Goal: Find specific page/section: Find specific page/section

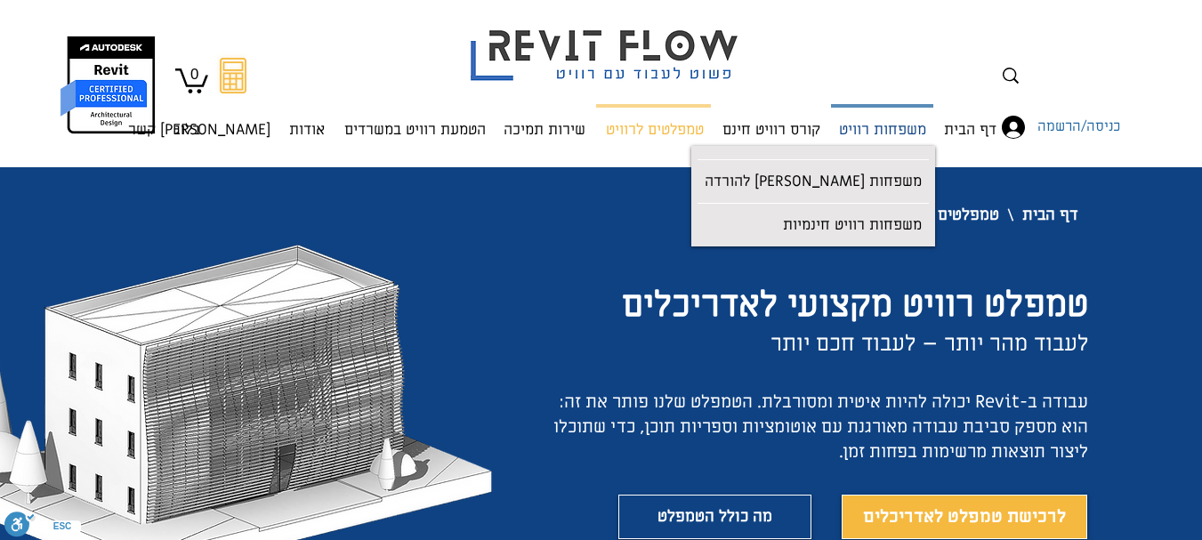
click at [906, 137] on p "משפחות רוויט" at bounding box center [882, 131] width 101 height 47
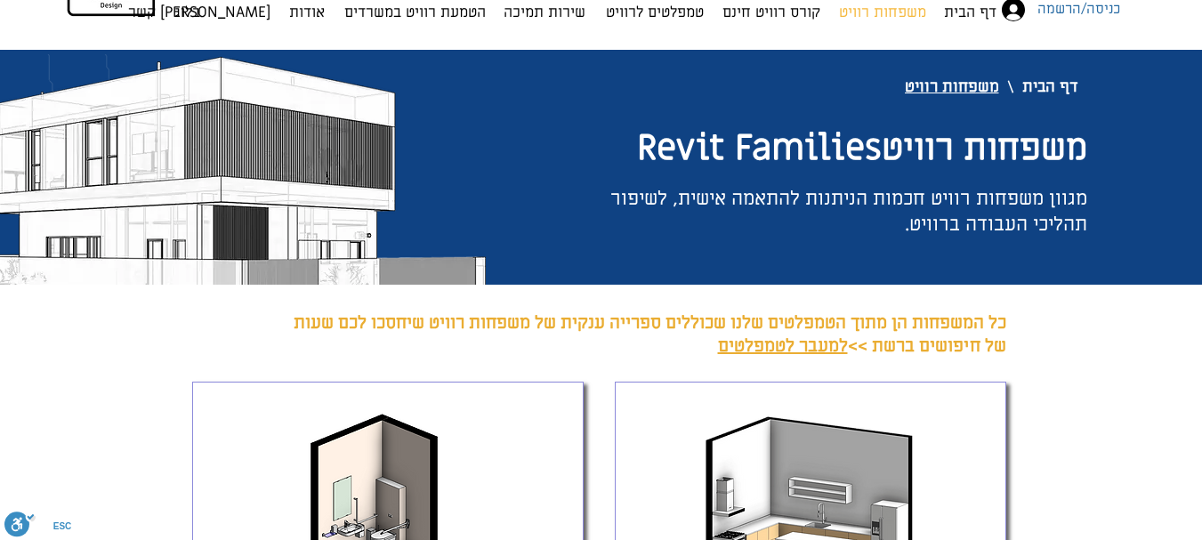
scroll to position [445, 0]
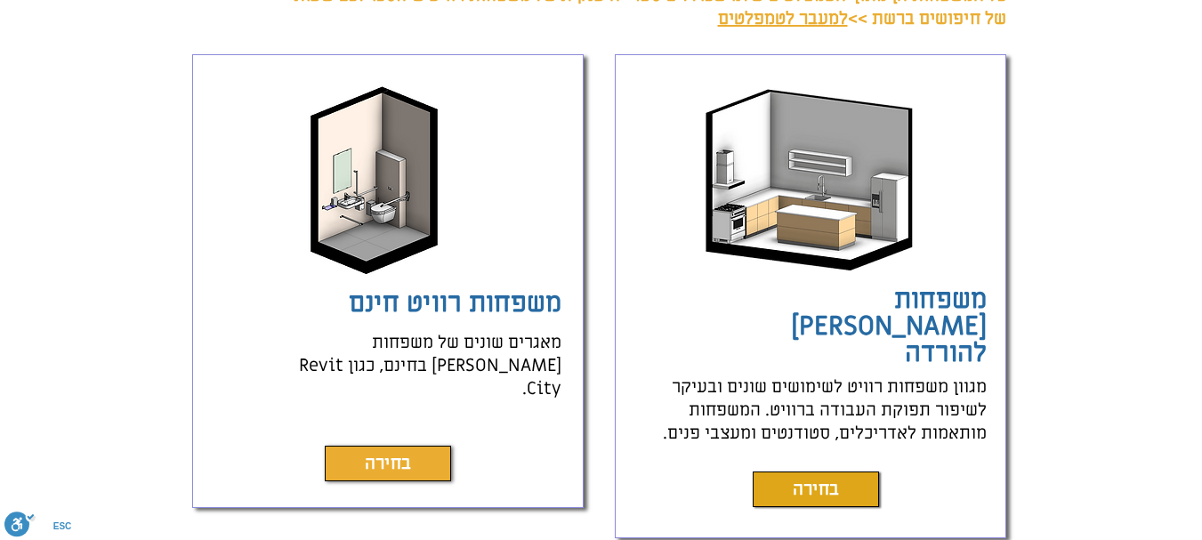
click at [406, 446] on link "בחירה" at bounding box center [388, 464] width 126 height 36
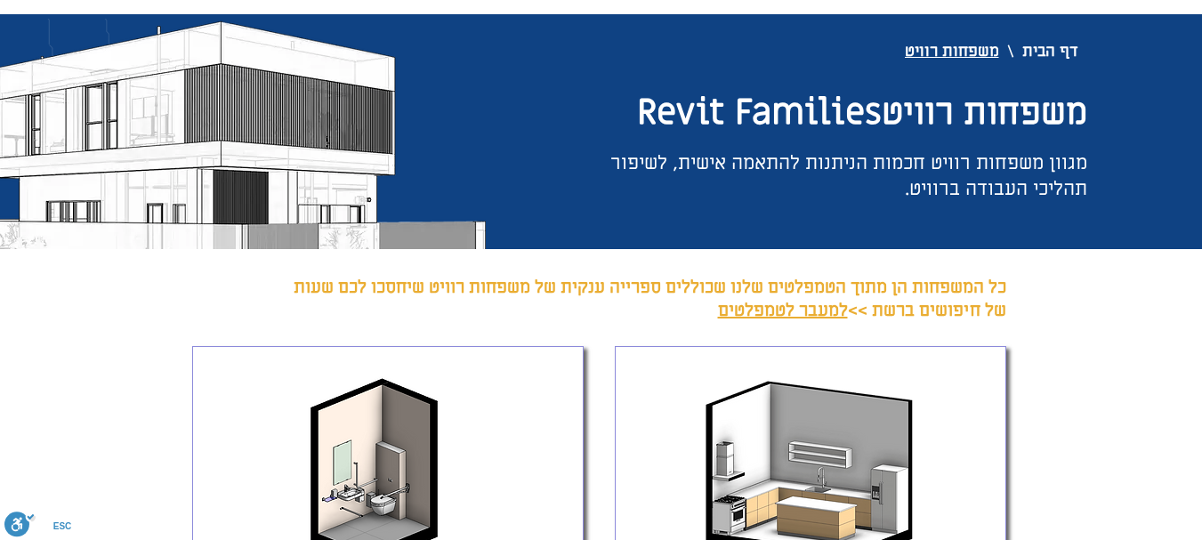
scroll to position [89, 0]
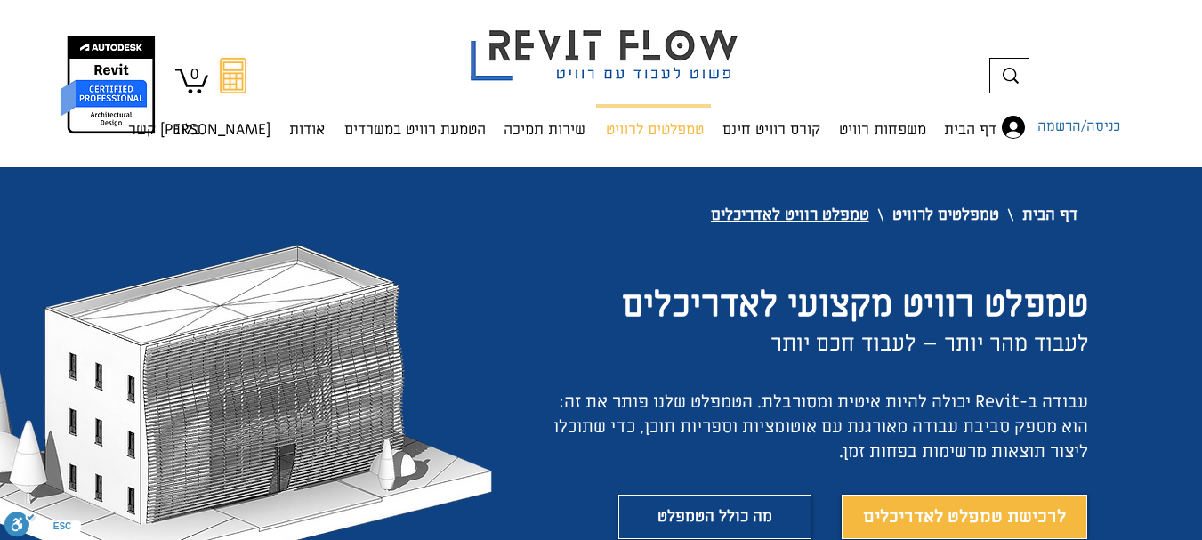
click at [1008, 74] on icon at bounding box center [1011, 76] width 16 height 16
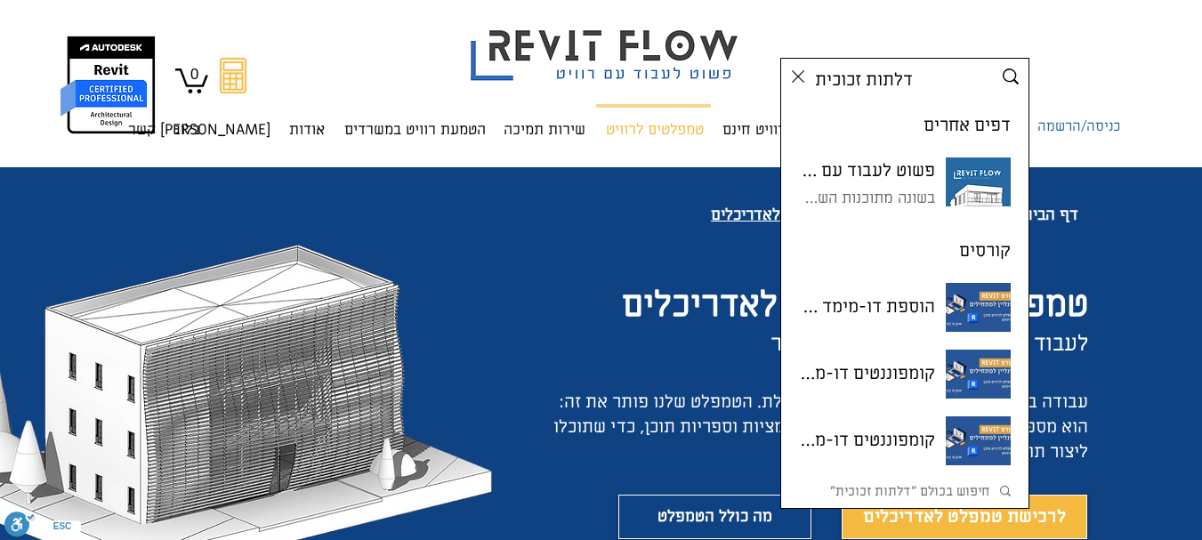
type input "דלתות זכוכית"
click button "Search..." at bounding box center [0, 0] width 0 height 0
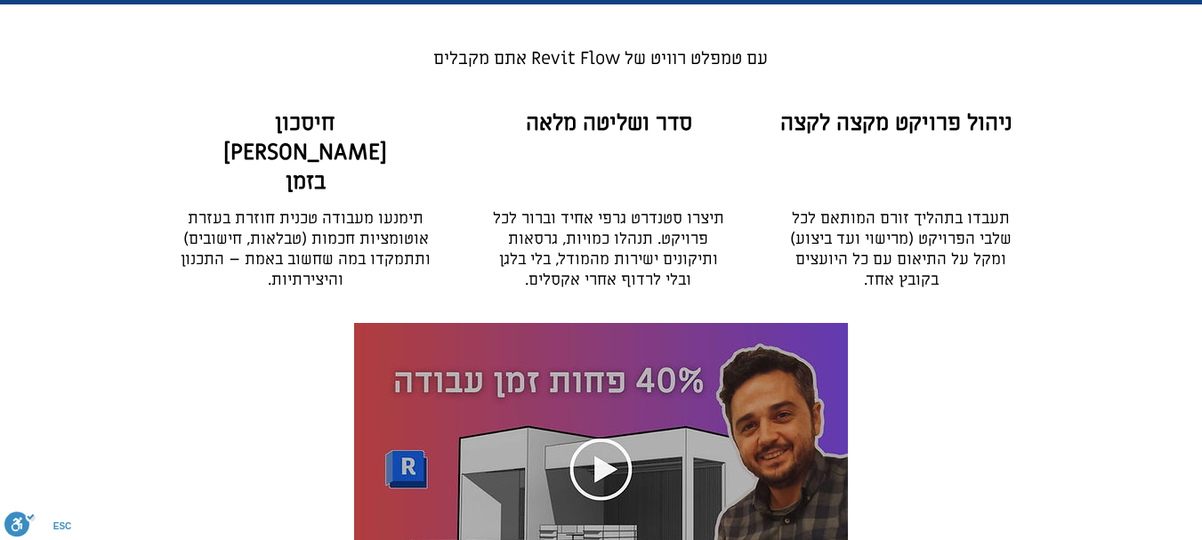
scroll to position [623, 0]
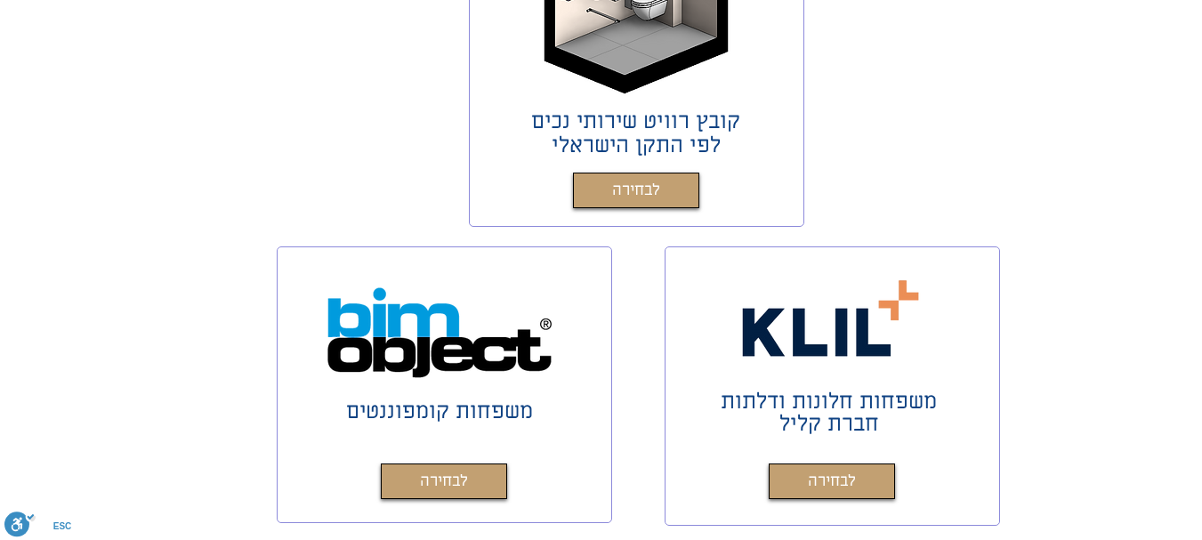
scroll to position [890, 0]
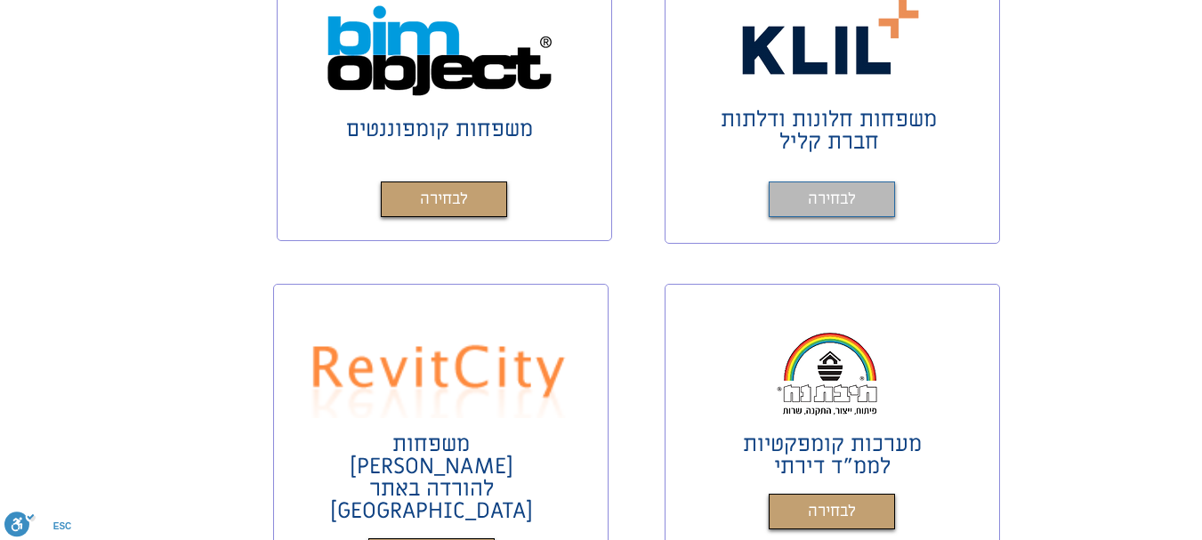
click at [834, 197] on span "לבחירה" at bounding box center [832, 200] width 48 height 26
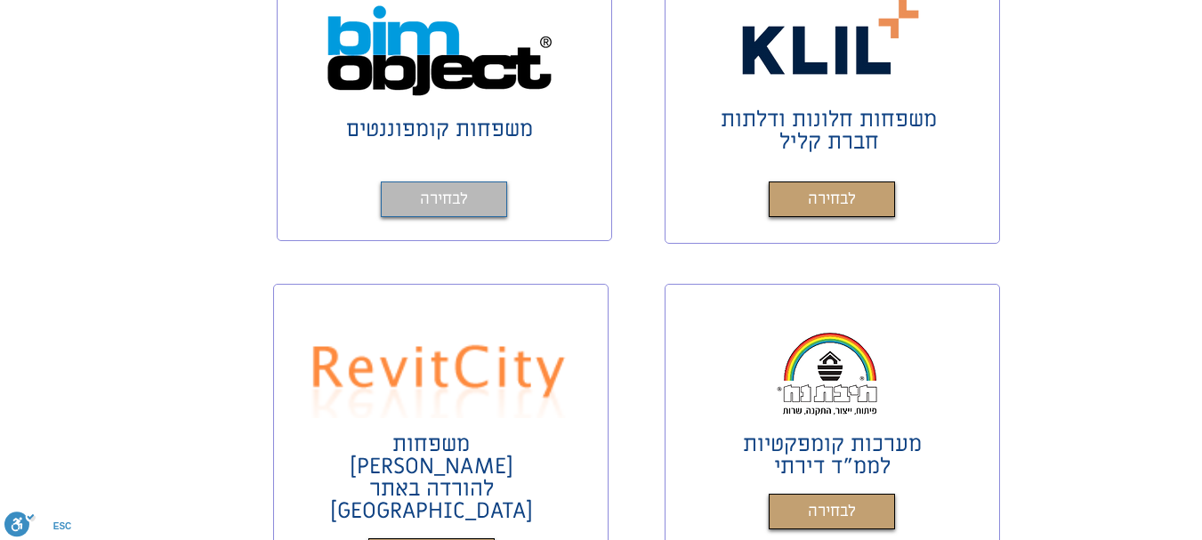
click at [464, 203] on span "לבחירה" at bounding box center [444, 200] width 48 height 26
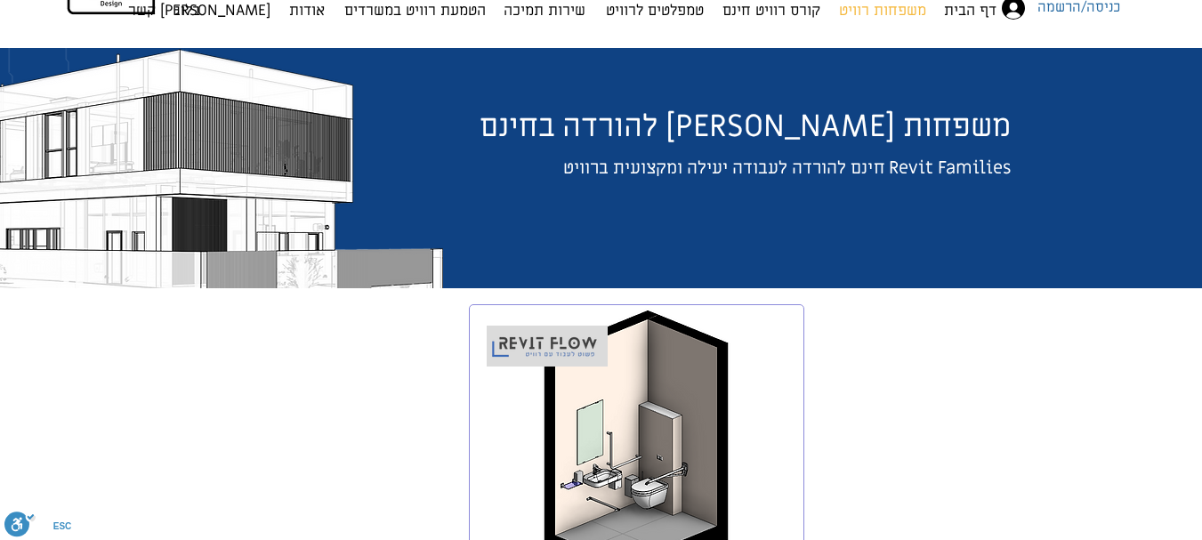
scroll to position [0, 0]
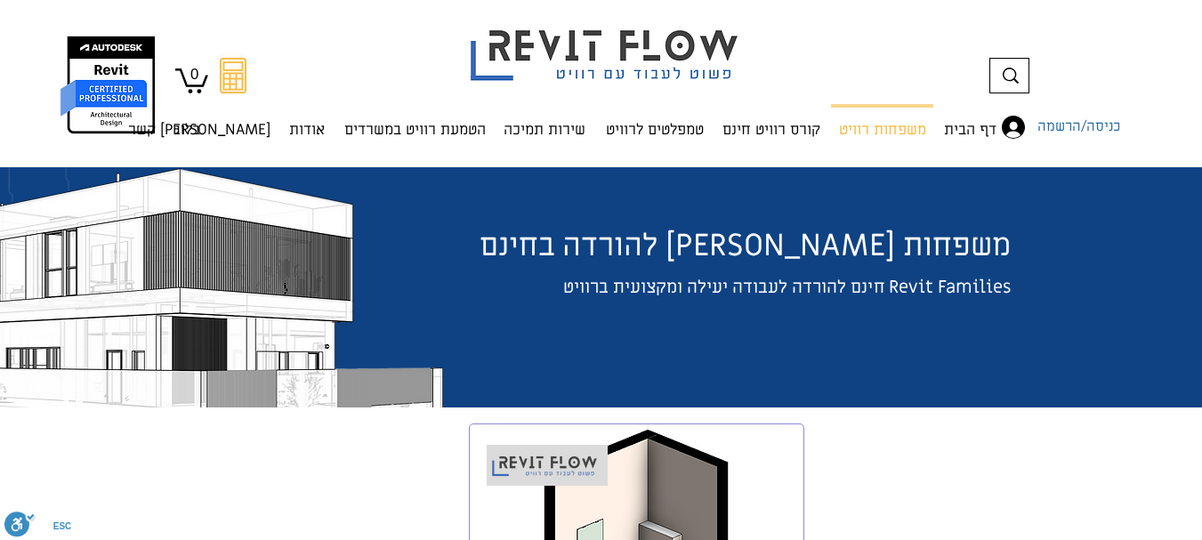
click at [1020, 79] on div at bounding box center [992, 76] width 74 height 34
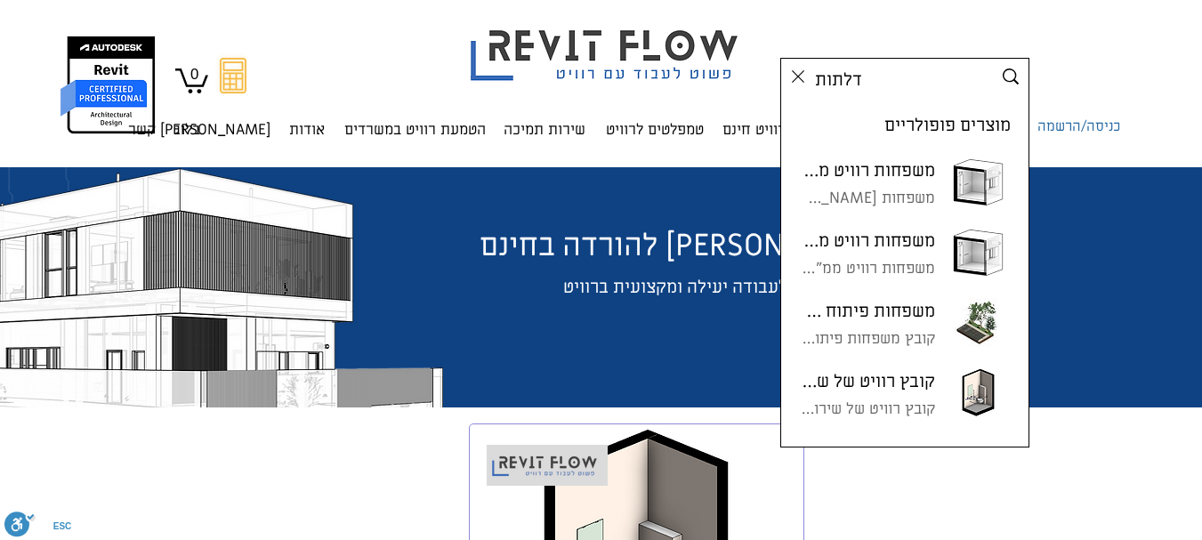
type input "דלתות"
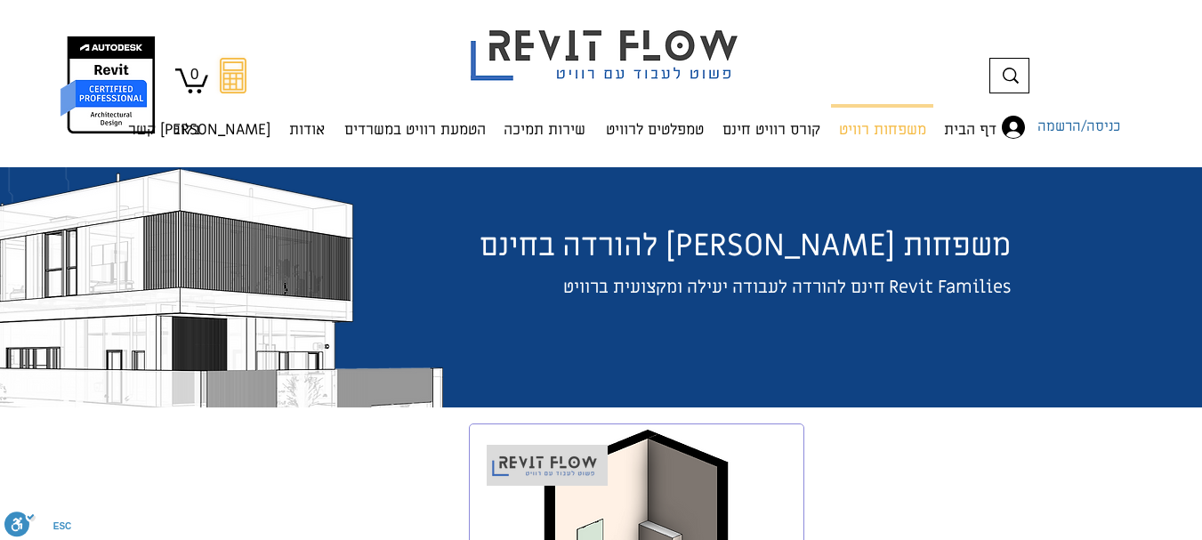
click at [1018, 85] on div "דלתות זכוכי Clear" at bounding box center [993, 76] width 70 height 34
click at [1006, 83] on icon at bounding box center [1011, 76] width 16 height 16
click at [1003, 80] on icon at bounding box center [1011, 76] width 16 height 16
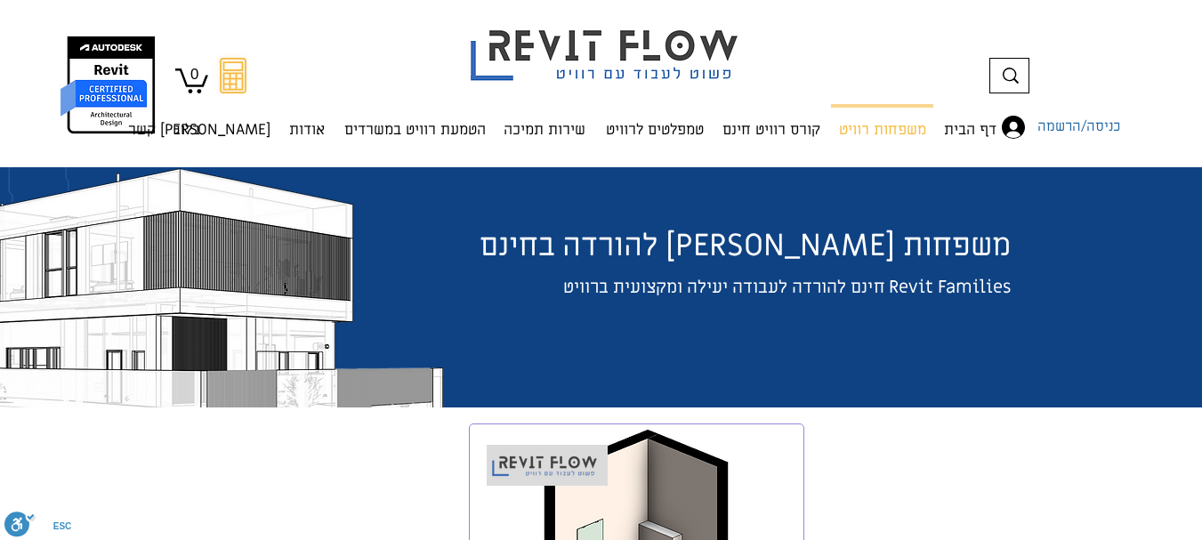
click at [1003, 80] on icon at bounding box center [1011, 76] width 16 height 16
drag, startPoint x: 1003, startPoint y: 77, endPoint x: 1061, endPoint y: 13, distance: 86.9
click at [1008, 71] on icon at bounding box center [1011, 76] width 16 height 16
click at [1011, 67] on div at bounding box center [992, 76] width 74 height 34
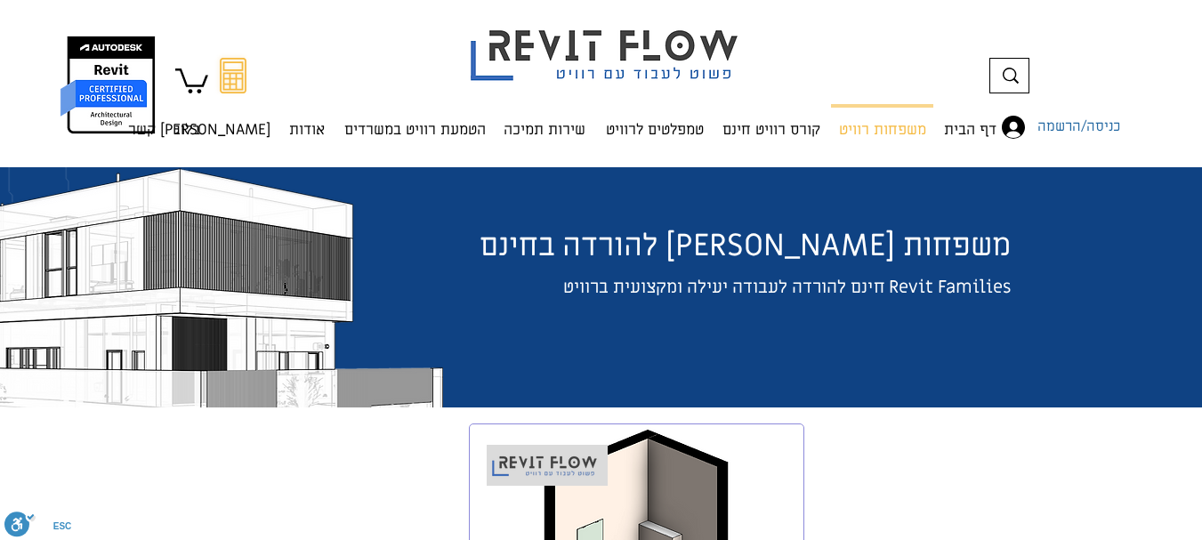
click at [1012, 77] on icon at bounding box center [1011, 76] width 16 height 16
click at [1028, 75] on div at bounding box center [992, 76] width 74 height 34
